Goal: Find specific page/section: Find specific page/section

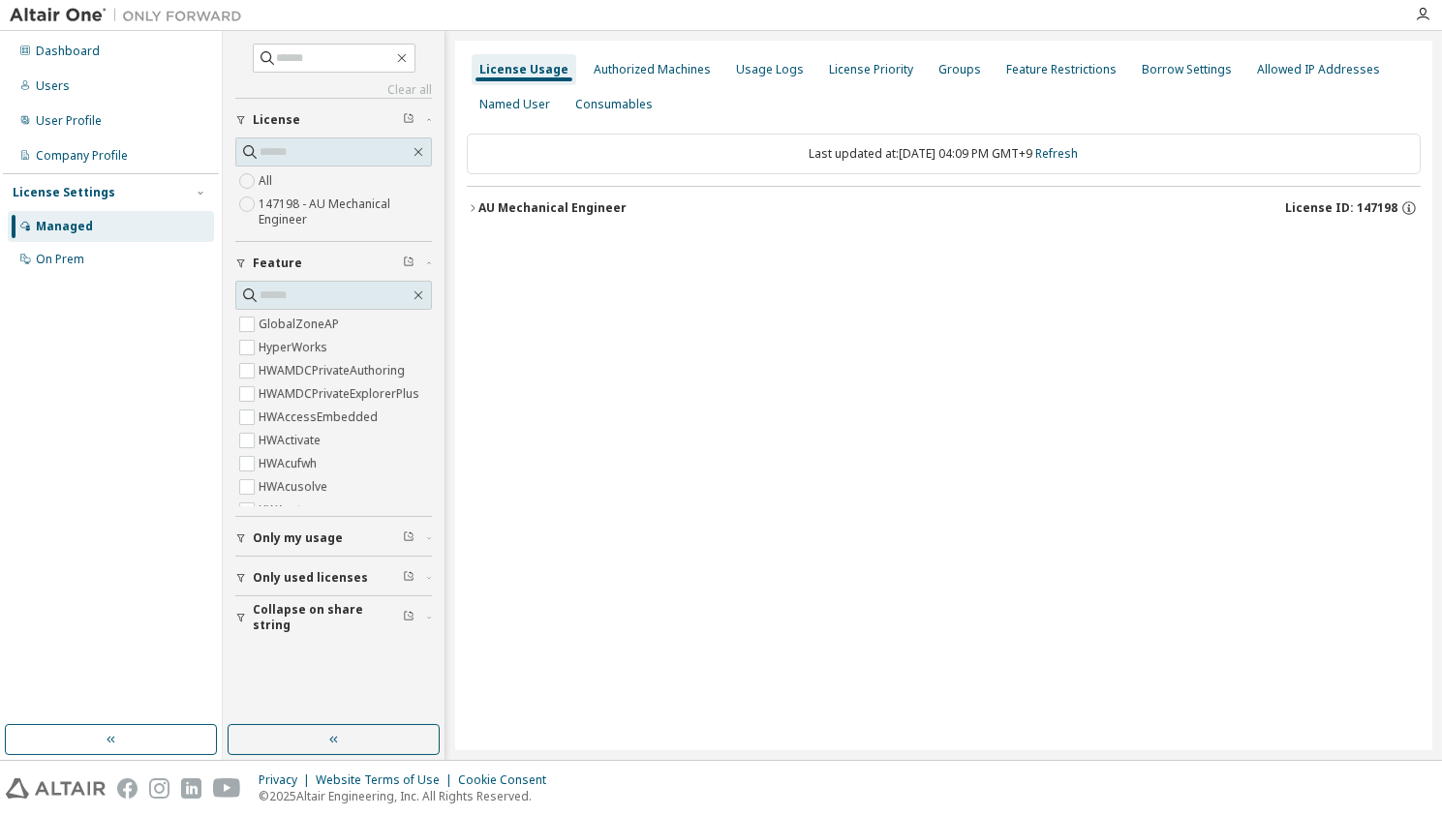
click at [590, 214] on button "AU Mechanical Engineer License ID: 147198" at bounding box center [944, 208] width 954 height 43
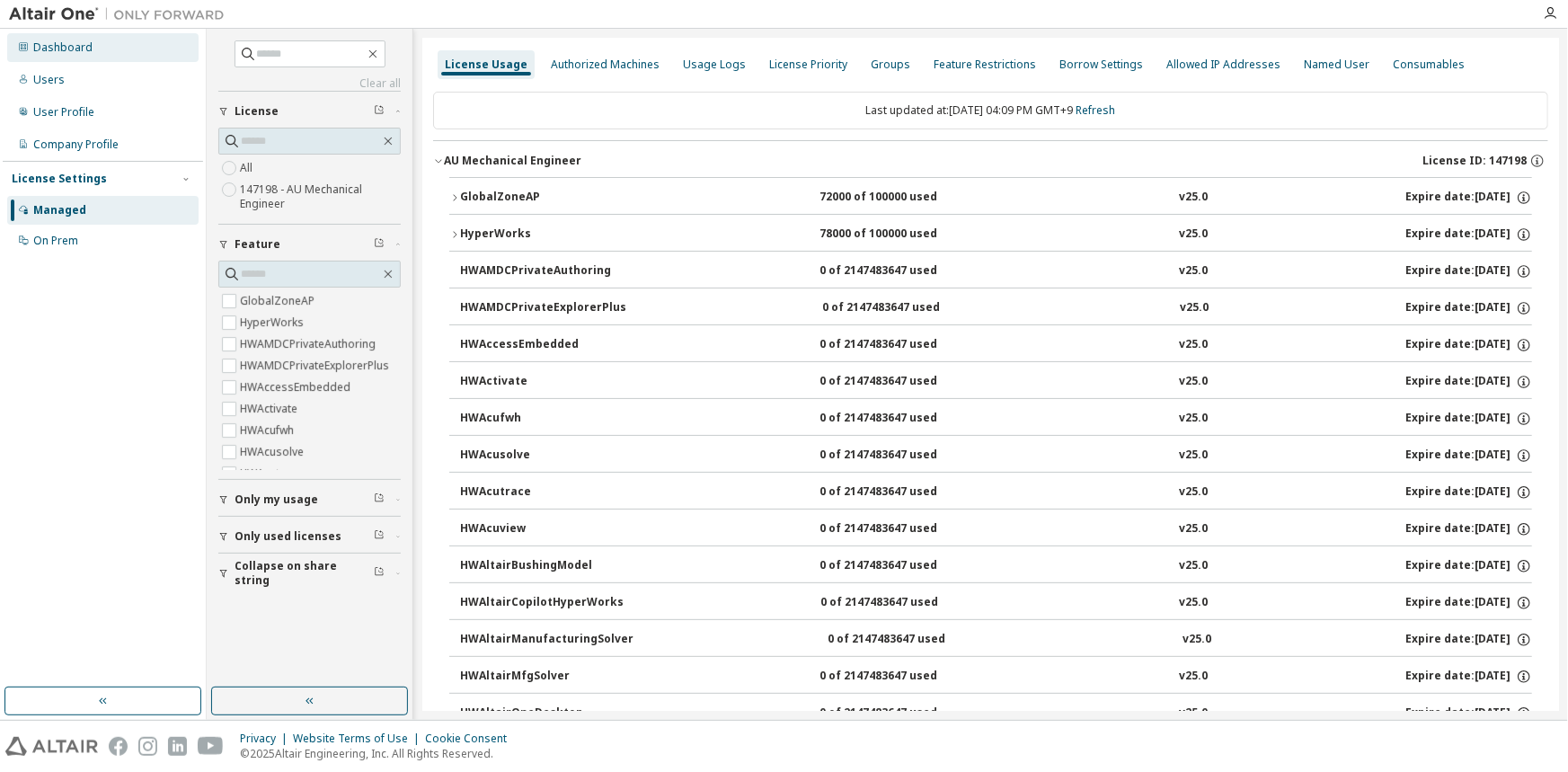
click at [84, 51] on div "Dashboard" at bounding box center [63, 47] width 59 height 14
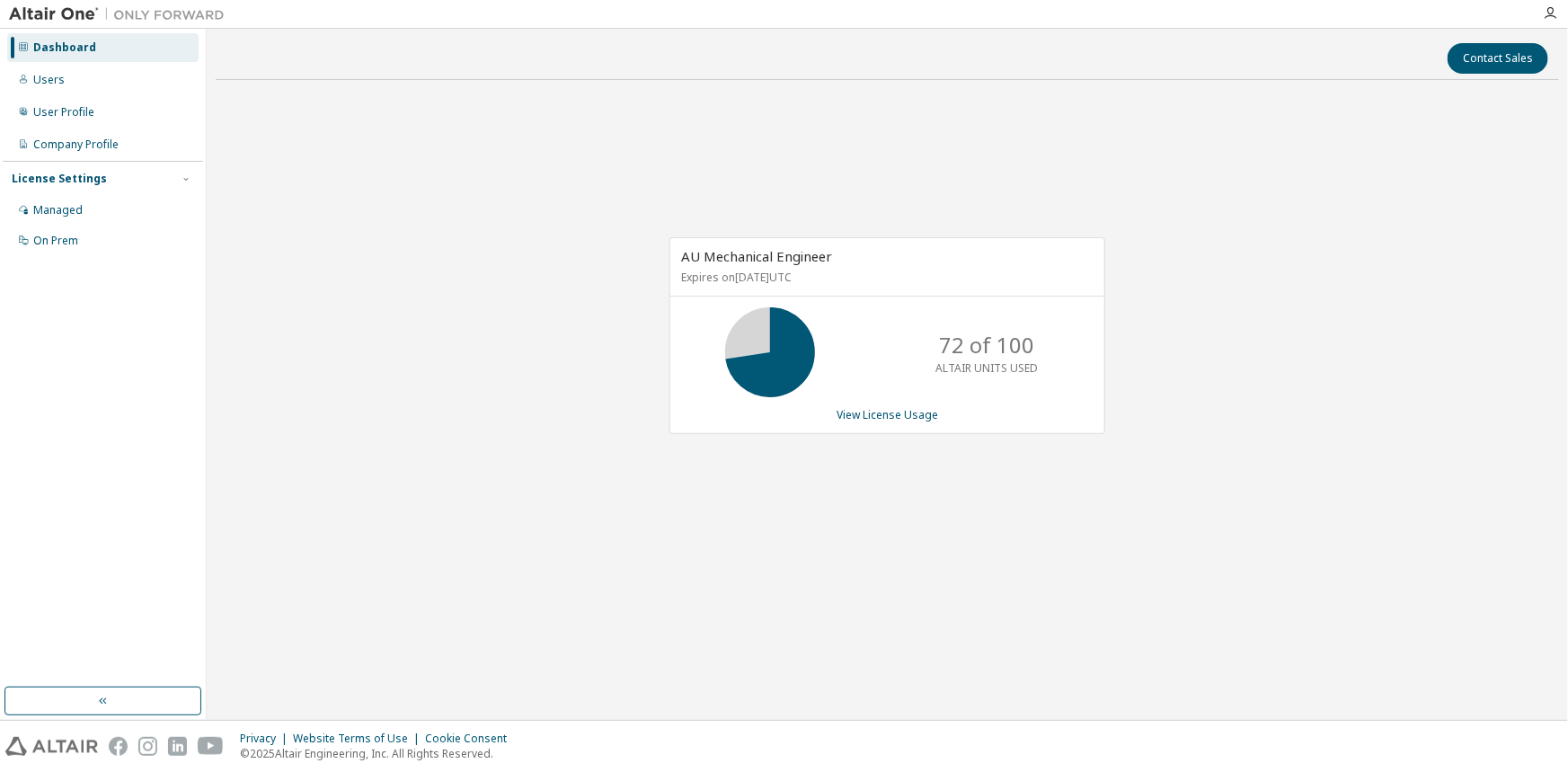
click at [1360, 519] on div "AU Mechanical Engineer Expires on July 21, 2026 UTC 72 of 100 ALTAIR UNITS USED…" at bounding box center [887, 345] width 1343 height 501
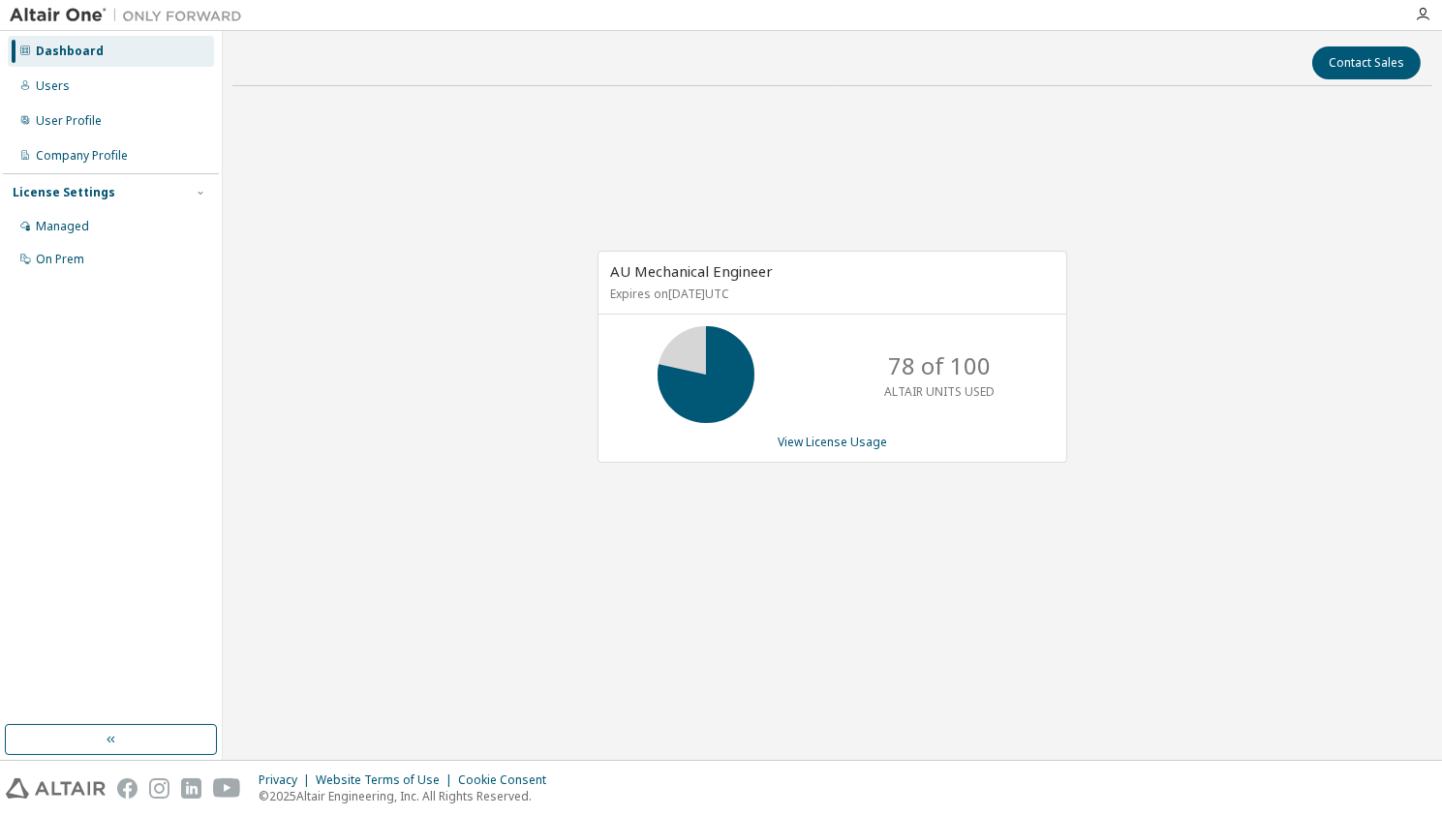
drag, startPoint x: 650, startPoint y: 671, endPoint x: 545, endPoint y: 719, distance: 115.2
click at [650, 671] on div "Contact Sales AU Mechanical Engineer Expires on July 21, 2026 UTC 78 of 100 ALT…" at bounding box center [832, 396] width 1200 height 710
click at [864, 650] on div "Contact Sales AU Mechanical Engineer Expires on July 21, 2026 UTC 78 of 100 ALT…" at bounding box center [832, 396] width 1200 height 710
click at [494, 673] on div "Contact Sales AU Mechanical Engineer Expires on July 21, 2026 UTC 78 of 100 ALT…" at bounding box center [832, 396] width 1200 height 710
drag, startPoint x: 1017, startPoint y: 621, endPoint x: 847, endPoint y: 639, distance: 170.5
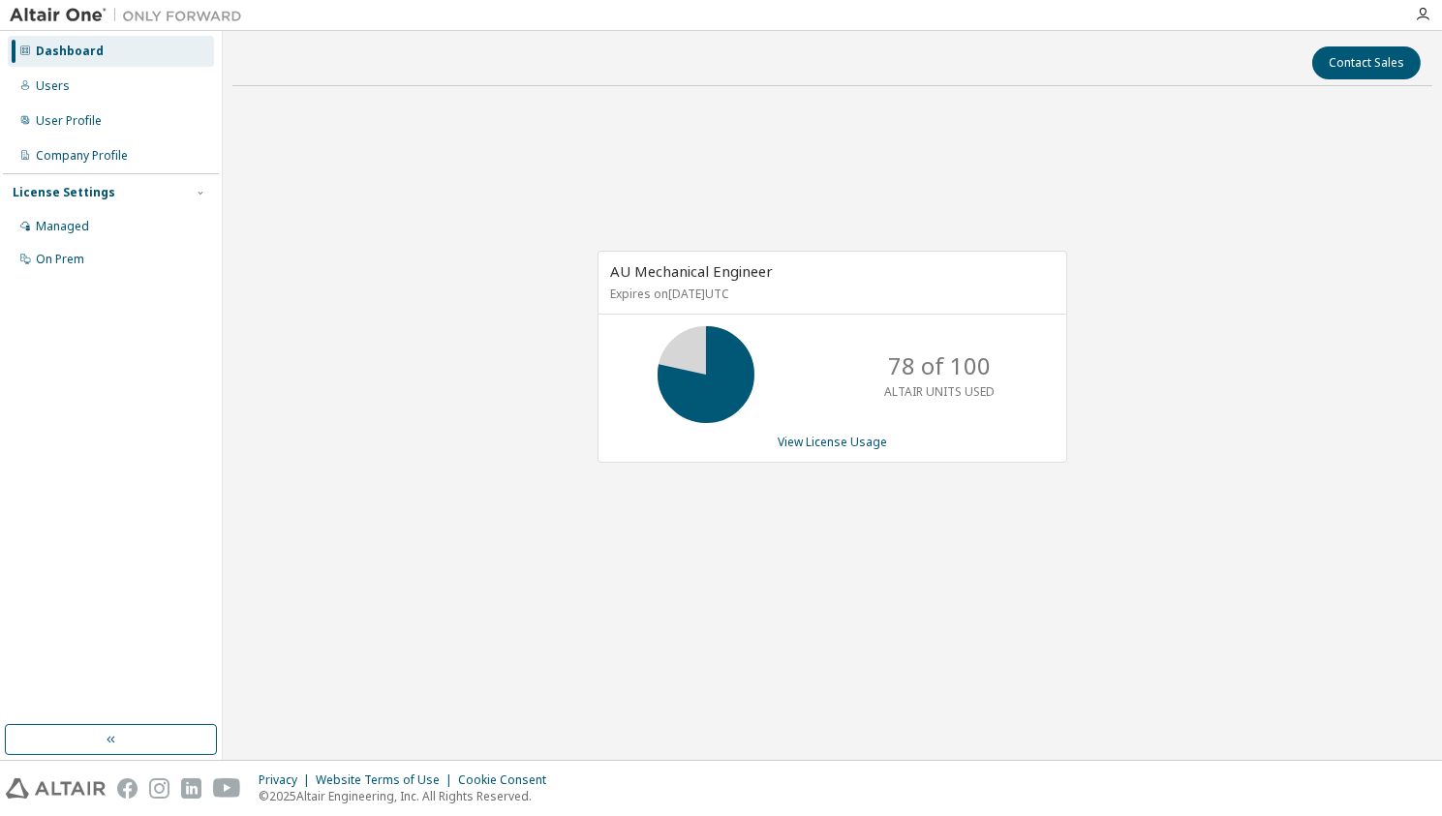
click at [1017, 621] on div "AU Mechanical Engineer Expires on July 21, 2026 UTC 78 of 100 ALTAIR UNITS USED…" at bounding box center [832, 367] width 1200 height 531
click at [746, 531] on div "AU Mechanical Engineer Expires on July 21, 2026 UTC 78 of 100 ALTAIR UNITS USED…" at bounding box center [832, 367] width 1200 height 531
